Goal: Communication & Community: Answer question/provide support

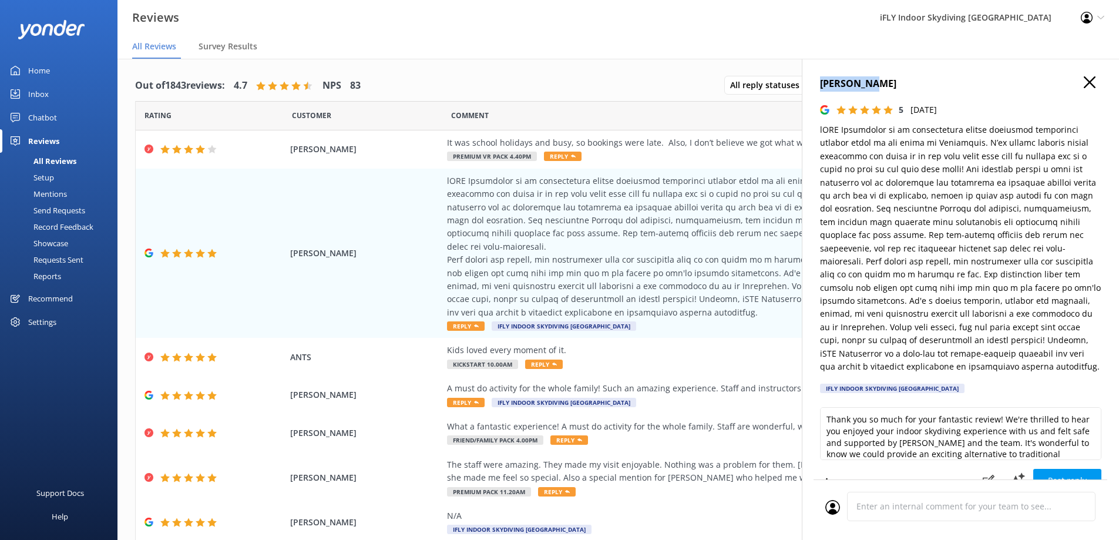
click at [1083, 82] on use "button" at bounding box center [1089, 82] width 12 height 12
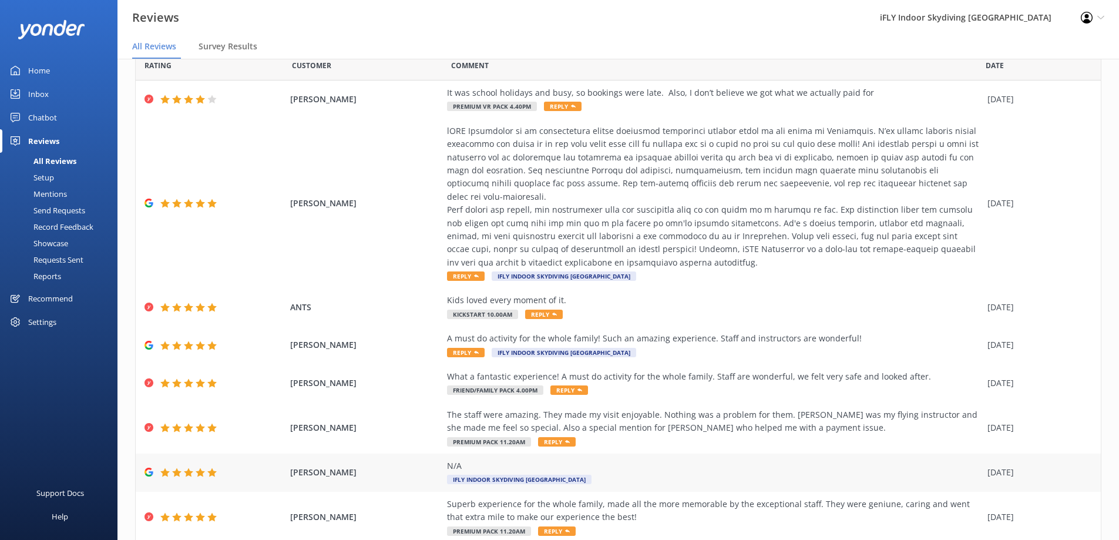
scroll to position [12, 0]
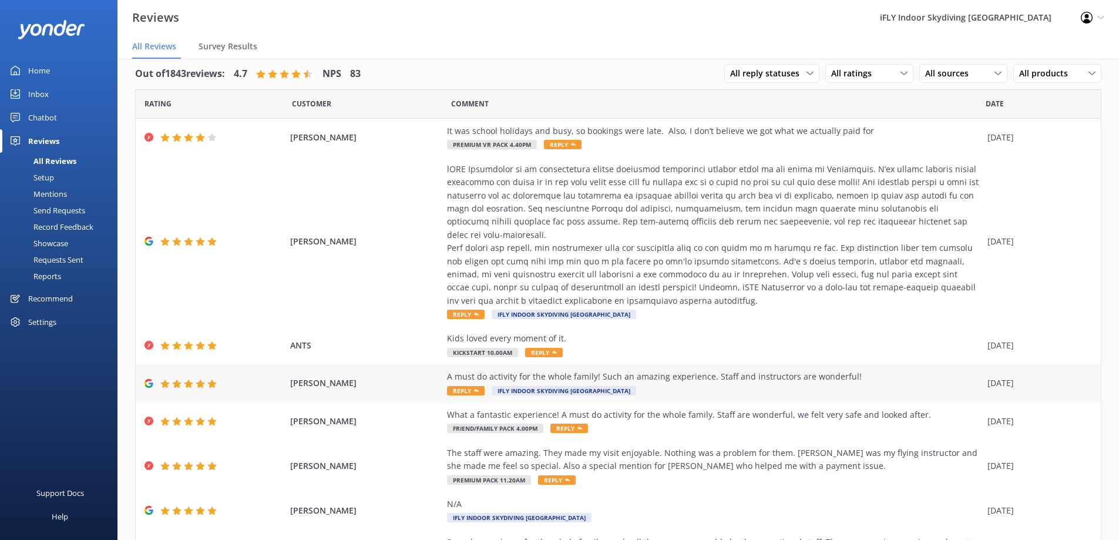
click at [691, 383] on div "A must do activity for the whole family! Such an amazing experience. Staff and …" at bounding box center [714, 376] width 534 height 13
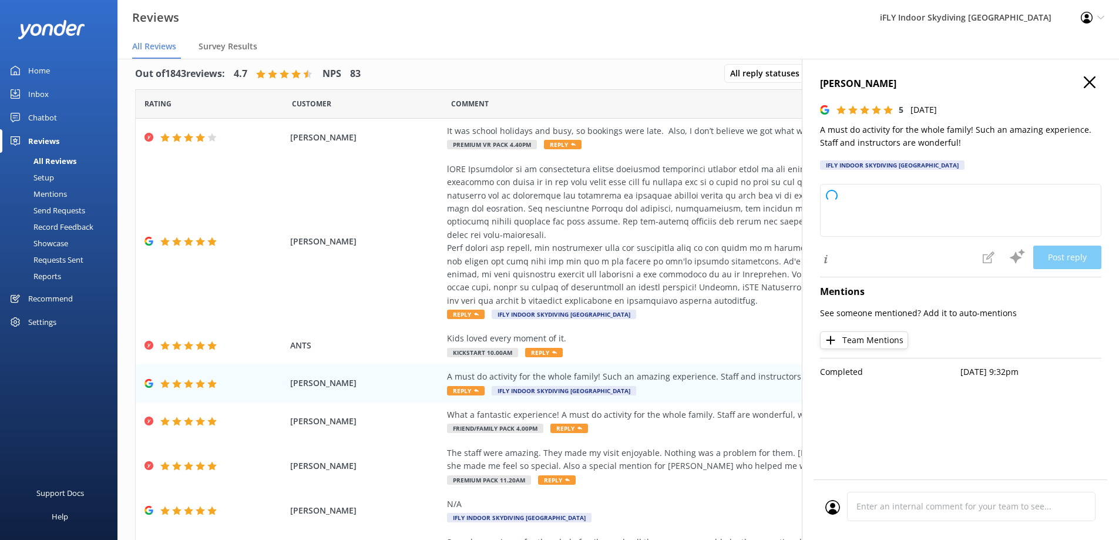
type textarea "Thank you so much for your wonderful review! We're delighted to hear that you a…"
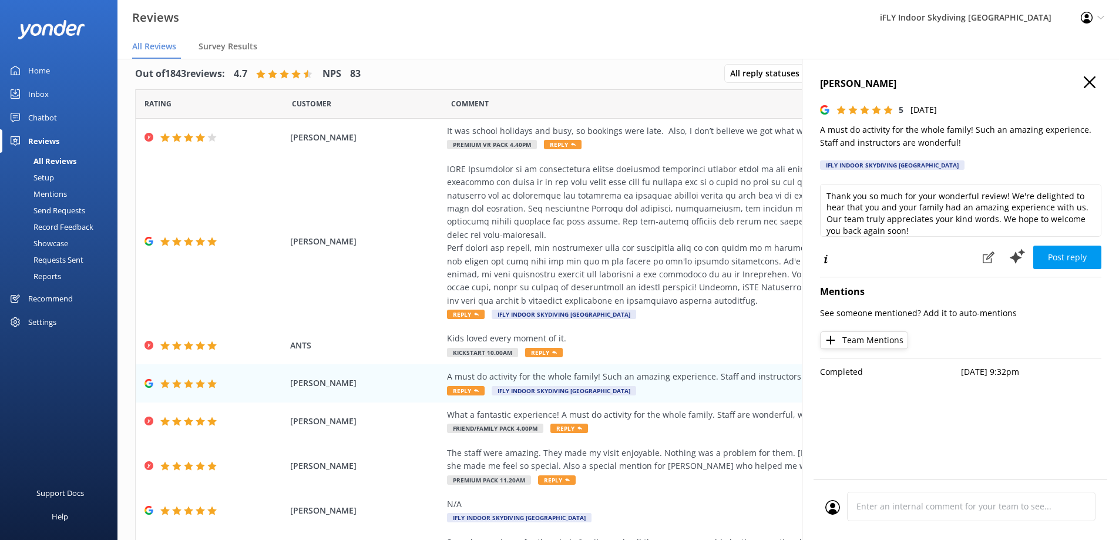
drag, startPoint x: 897, startPoint y: 82, endPoint x: 810, endPoint y: 89, distance: 87.8
click at [810, 89] on div "[PERSON_NAME] 5 [DATE] A must do activity for the whole family! Such an amazing…" at bounding box center [960, 329] width 317 height 540
copy h4 "[PERSON_NAME]"
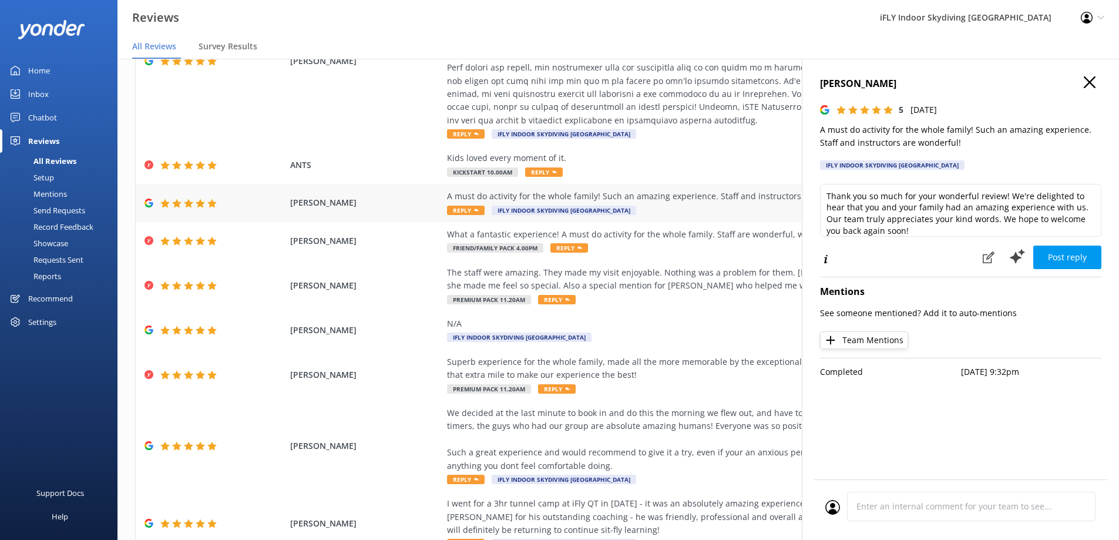
scroll to position [247, 0]
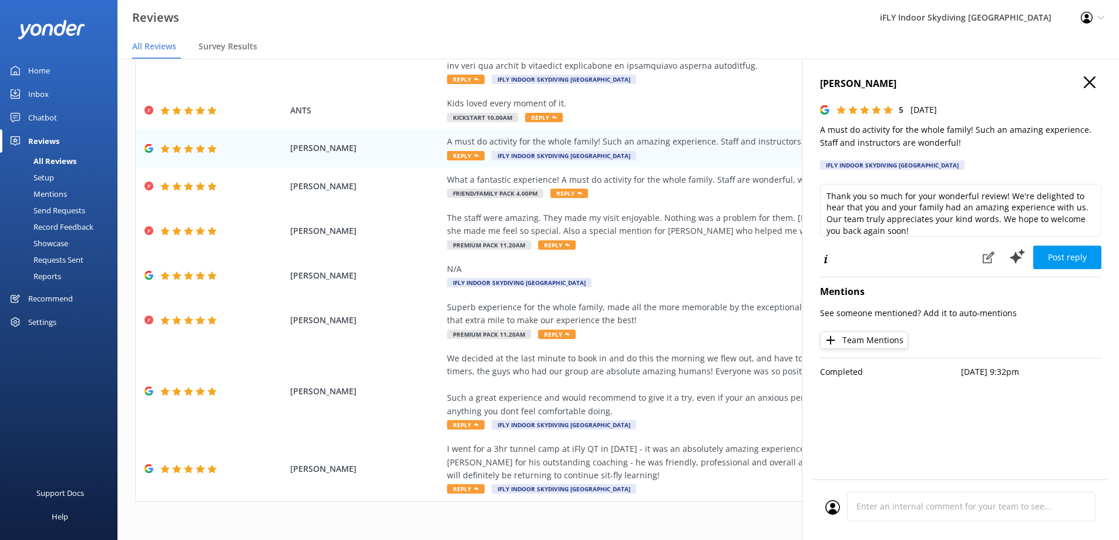
click at [1091, 83] on icon "button" at bounding box center [1089, 82] width 12 height 12
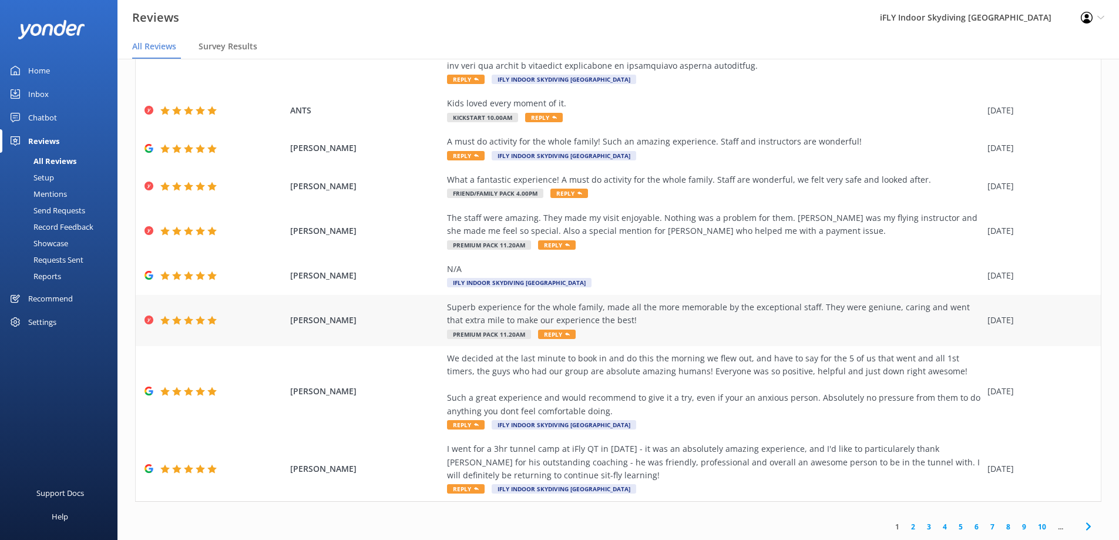
click at [780, 325] on div "Superb experience for the whole family, made all the more memorable by the exce…" at bounding box center [714, 314] width 534 height 26
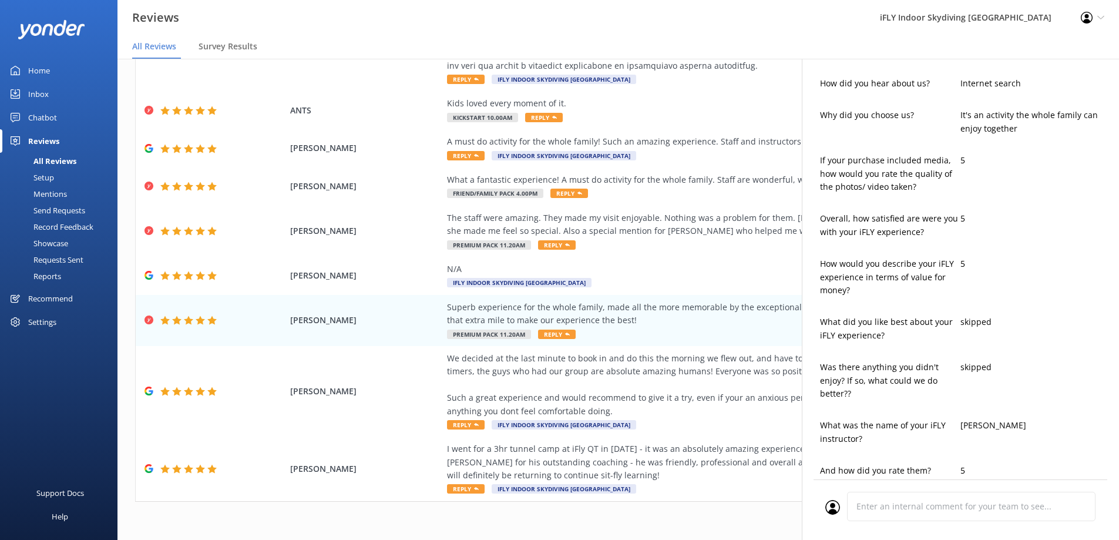
type textarea "Thank you so much, [PERSON_NAME]! We’re delighted to hear that you and your fam…"
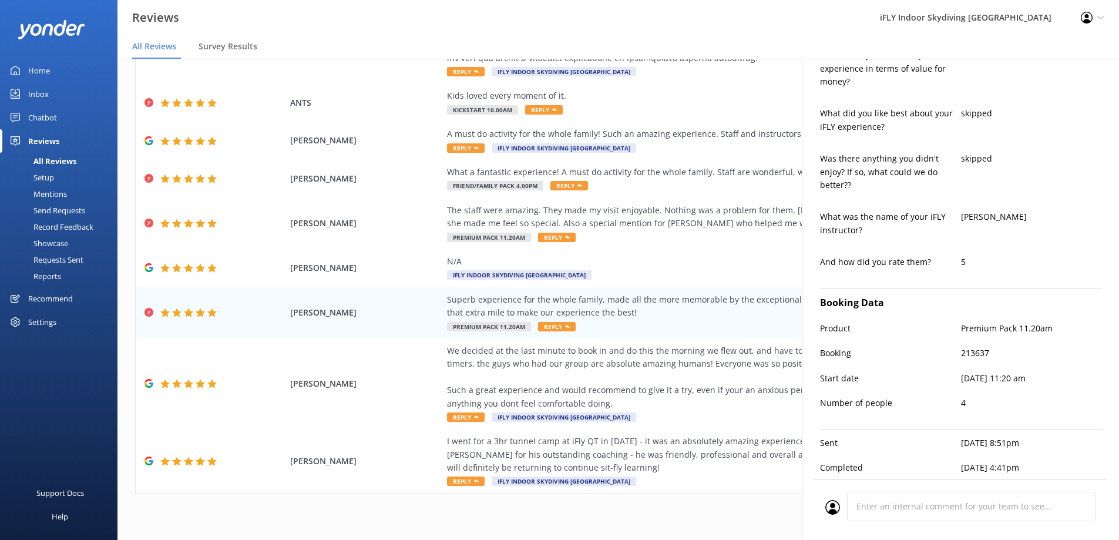
scroll to position [0, 0]
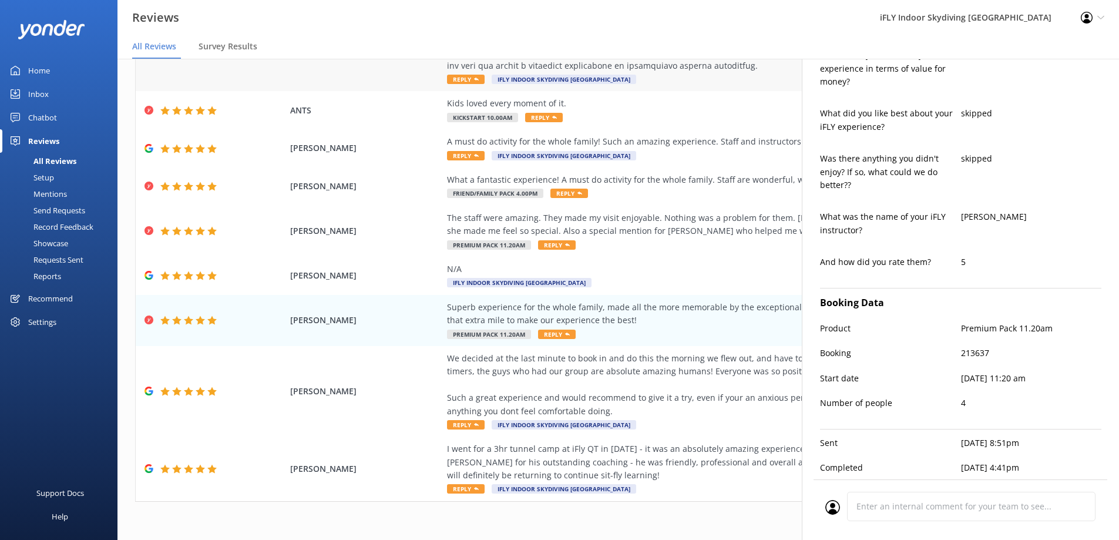
click at [750, 83] on div "Reply iFLY Indoor Skydiving [GEOGRAPHIC_DATA]" at bounding box center [714, 7] width 534 height 158
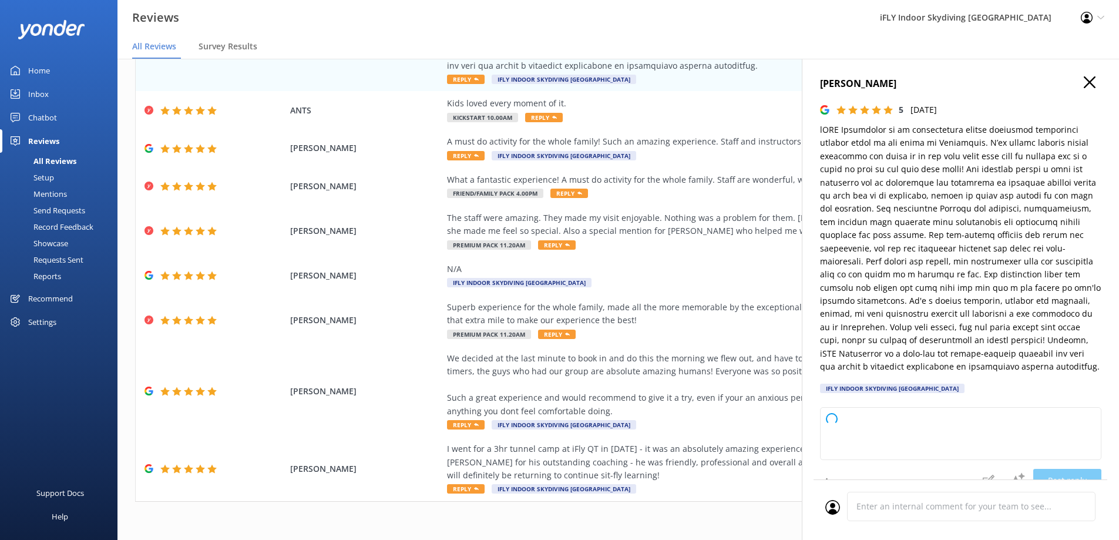
click at [1083, 80] on icon "button" at bounding box center [1089, 82] width 12 height 12
